Goal: Information Seeking & Learning: Learn about a topic

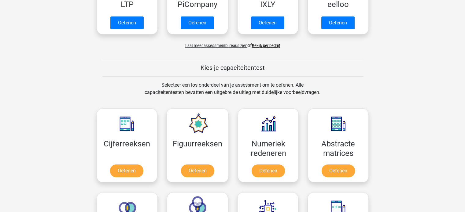
scroll to position [214, 0]
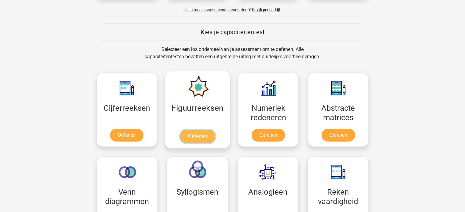
click at [206, 130] on link "Oefenen" at bounding box center [197, 136] width 35 height 13
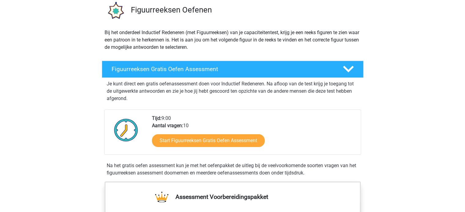
scroll to position [61, 0]
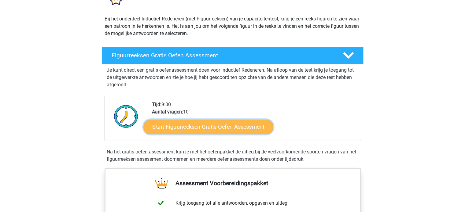
click at [223, 126] on link "Start Figuurreeksen Gratis Oefen Assessment" at bounding box center [208, 127] width 130 height 15
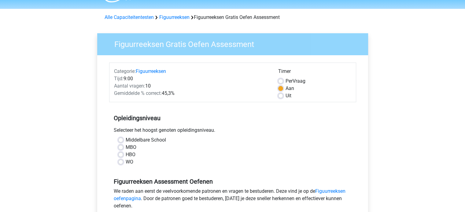
scroll to position [31, 0]
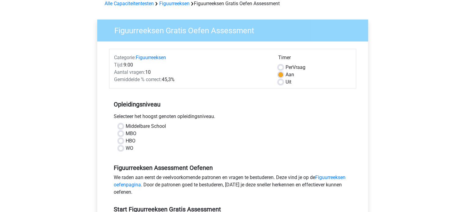
click at [133, 139] on label "HBO" at bounding box center [131, 141] width 10 height 7
click at [123, 139] on input "HBO" at bounding box center [120, 141] width 5 height 6
radio input "true"
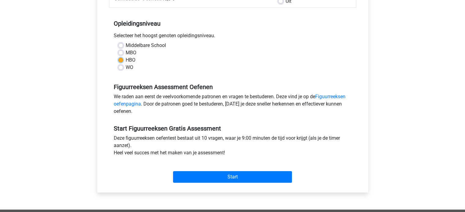
scroll to position [122, 0]
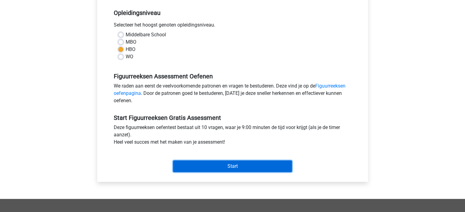
click at [219, 164] on input "Start" at bounding box center [232, 167] width 119 height 12
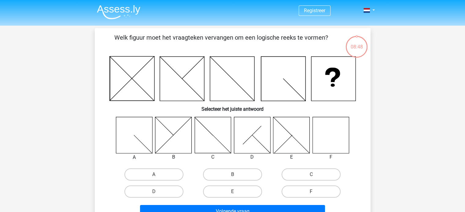
click at [329, 140] on icon at bounding box center [330, 135] width 36 height 36
click at [332, 133] on icon at bounding box center [330, 135] width 36 height 36
click at [319, 190] on label "F" at bounding box center [311, 192] width 59 height 12
click at [315, 192] on input "F" at bounding box center [313, 194] width 4 height 4
radio input "true"
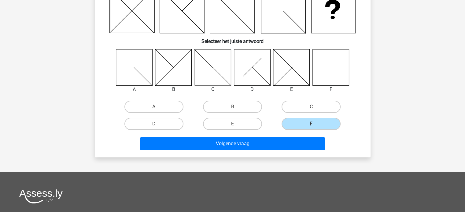
scroll to position [92, 0]
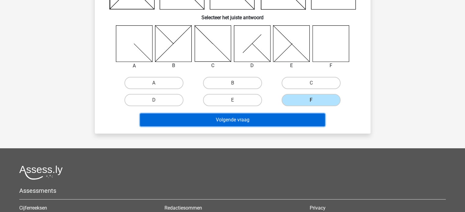
click at [289, 122] on button "Volgende vraag" at bounding box center [232, 120] width 185 height 13
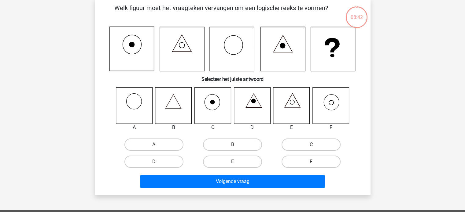
scroll to position [28, 0]
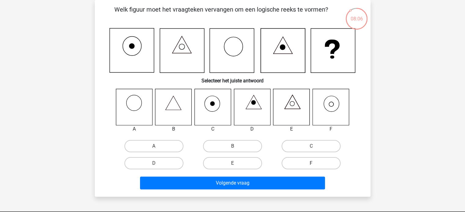
click at [319, 162] on label "F" at bounding box center [311, 163] width 59 height 12
click at [315, 164] on input "F" at bounding box center [313, 166] width 4 height 4
radio input "true"
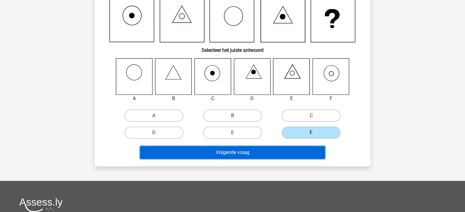
click at [259, 149] on button "Volgende vraag" at bounding box center [232, 152] width 185 height 13
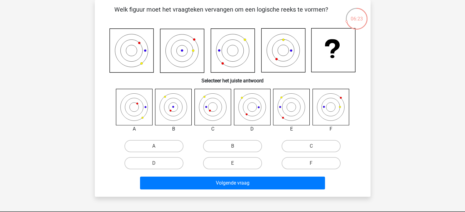
click at [174, 105] on icon at bounding box center [173, 107] width 36 height 36
click at [223, 145] on label "B" at bounding box center [232, 146] width 59 height 12
click at [232, 146] on input "B" at bounding box center [234, 148] width 4 height 4
radio input "true"
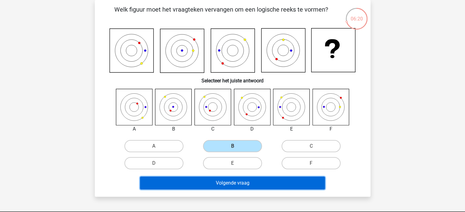
click at [249, 183] on button "Volgende vraag" at bounding box center [232, 183] width 185 height 13
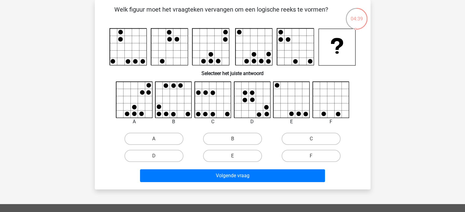
click at [286, 107] on icon at bounding box center [292, 100] width 36 height 36
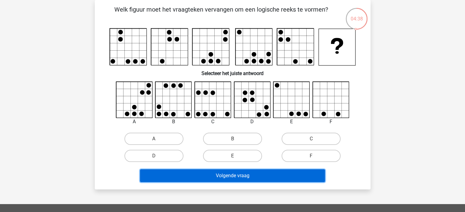
drag, startPoint x: 275, startPoint y: 172, endPoint x: 273, endPoint y: 170, distance: 3.5
click at [275, 172] on button "Volgende vraag" at bounding box center [232, 176] width 185 height 13
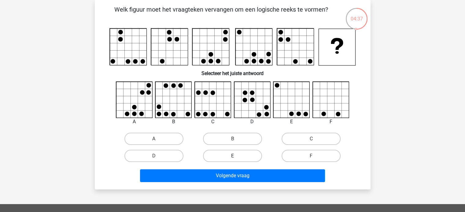
click at [243, 151] on label "E" at bounding box center [232, 156] width 59 height 12
click at [236, 156] on input "E" at bounding box center [234, 158] width 4 height 4
radio input "true"
click at [241, 167] on div "Volgende vraag" at bounding box center [233, 175] width 256 height 20
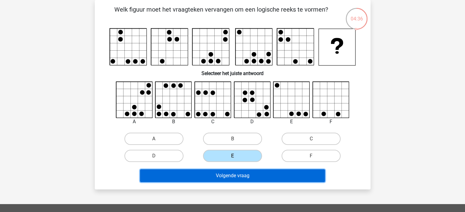
click at [237, 171] on button "Volgende vraag" at bounding box center [232, 176] width 185 height 13
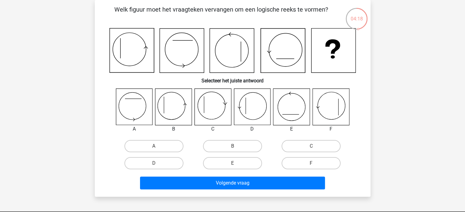
click at [176, 113] on icon at bounding box center [173, 107] width 36 height 36
click at [219, 149] on label "B" at bounding box center [232, 146] width 59 height 12
click at [232, 149] on input "B" at bounding box center [234, 148] width 4 height 4
radio input "true"
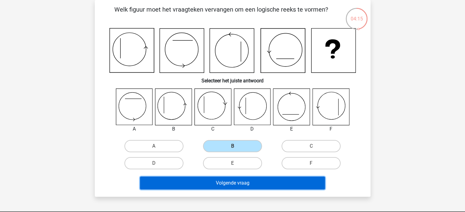
click at [230, 180] on button "Volgende vraag" at bounding box center [232, 183] width 185 height 13
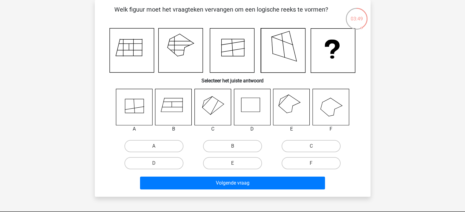
click at [217, 102] on icon at bounding box center [215, 108] width 8 height 14
click at [318, 144] on label "C" at bounding box center [311, 146] width 59 height 12
click at [315, 146] on input "C" at bounding box center [313, 148] width 4 height 4
radio input "true"
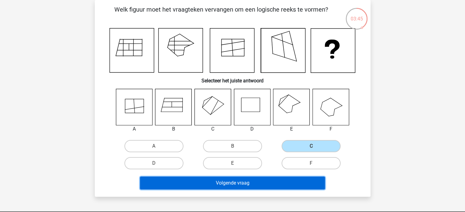
click at [289, 185] on button "Volgende vraag" at bounding box center [232, 183] width 185 height 13
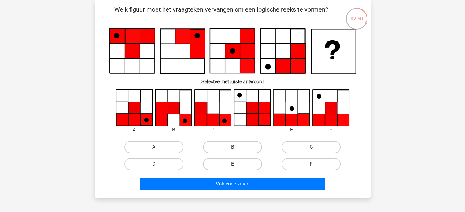
click at [331, 57] on icon at bounding box center [332, 58] width 4 height 3
click at [324, 114] on icon at bounding box center [331, 108] width 36 height 36
click at [313, 165] on input "F" at bounding box center [313, 166] width 4 height 4
radio input "true"
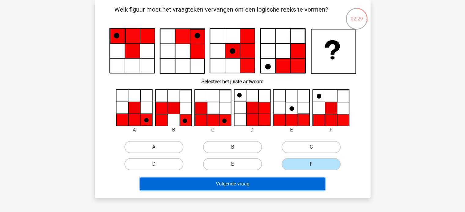
click at [287, 181] on button "Volgende vraag" at bounding box center [232, 184] width 185 height 13
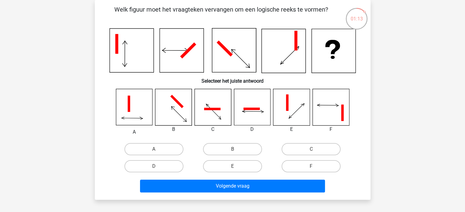
click at [285, 109] on icon at bounding box center [291, 107] width 36 height 36
click at [238, 162] on label "E" at bounding box center [232, 166] width 59 height 12
click at [236, 167] on input "E" at bounding box center [234, 169] width 4 height 4
radio input "true"
click at [245, 192] on div "Volgende vraag" at bounding box center [233, 187] width 236 height 15
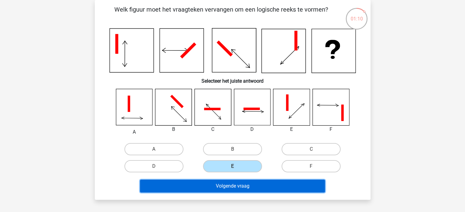
click at [248, 185] on button "Volgende vraag" at bounding box center [232, 186] width 185 height 13
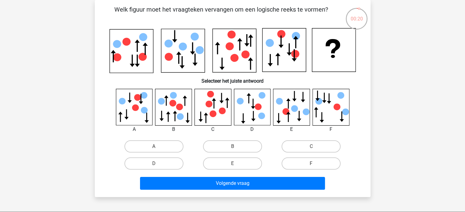
click at [157, 99] on icon at bounding box center [173, 107] width 36 height 36
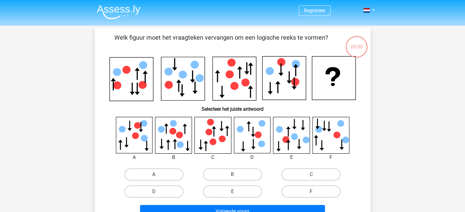
scroll to position [28, 0]
